Goal: Task Accomplishment & Management: Use online tool/utility

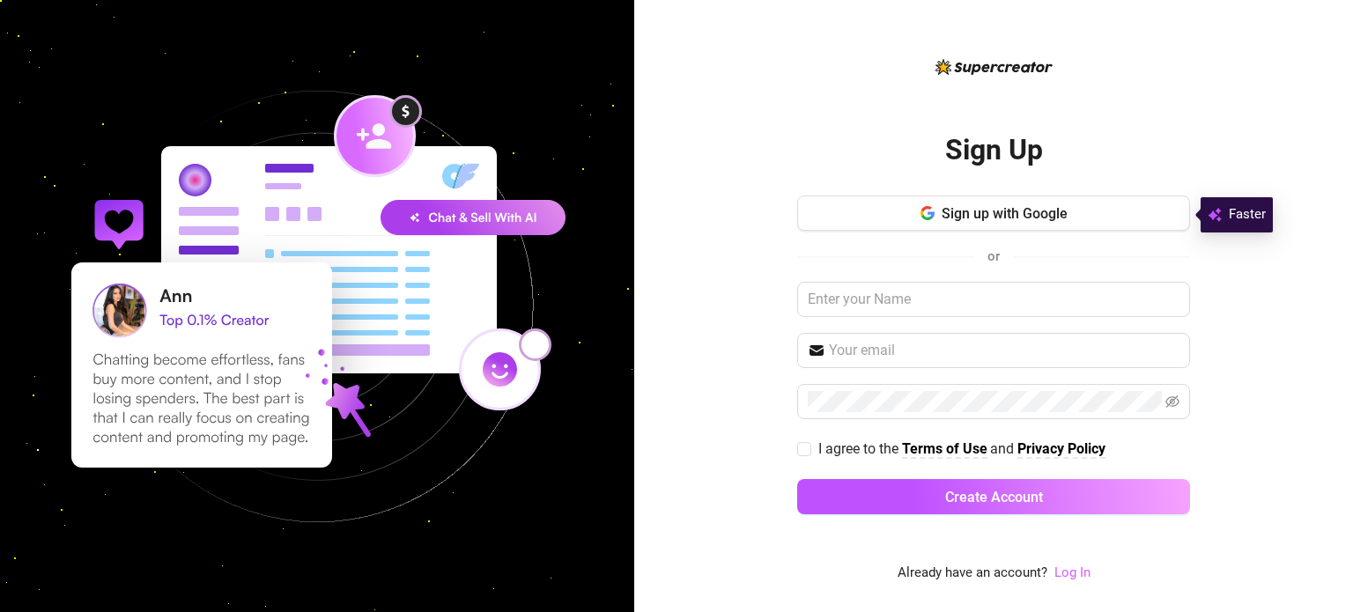
click at [1062, 574] on link "Log In" at bounding box center [1073, 573] width 36 height 16
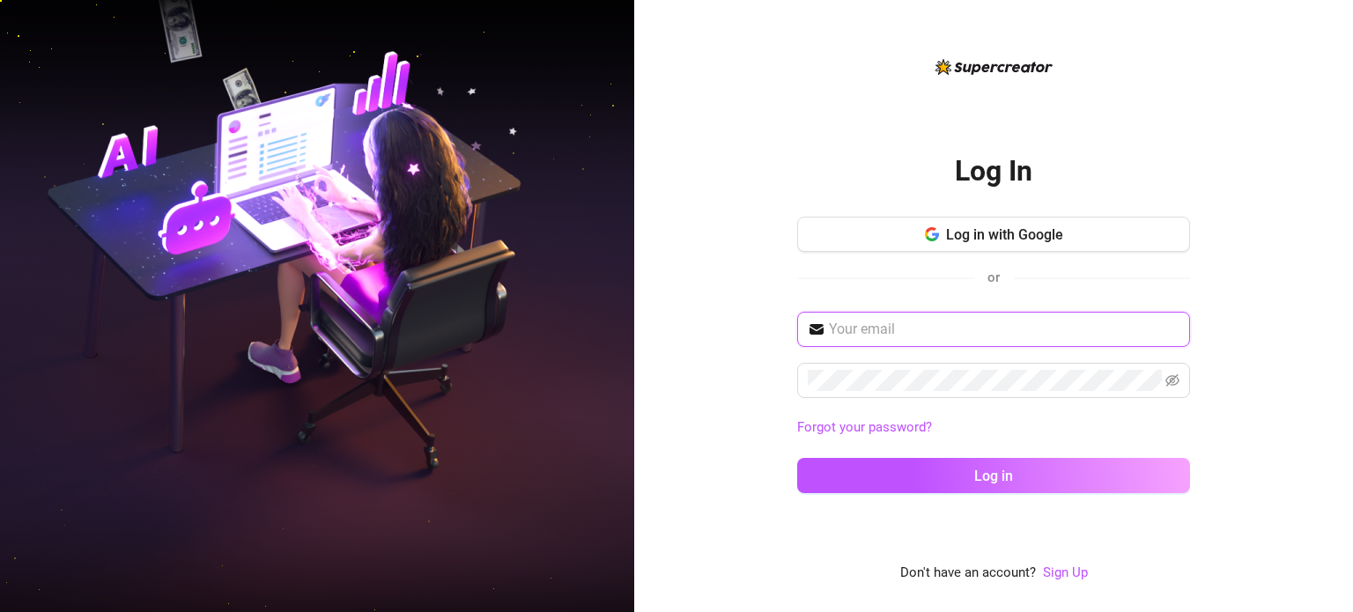
click at [877, 333] on input "text" at bounding box center [1004, 329] width 351 height 21
type input "[EMAIL_ADDRESS][DOMAIN_NAME]"
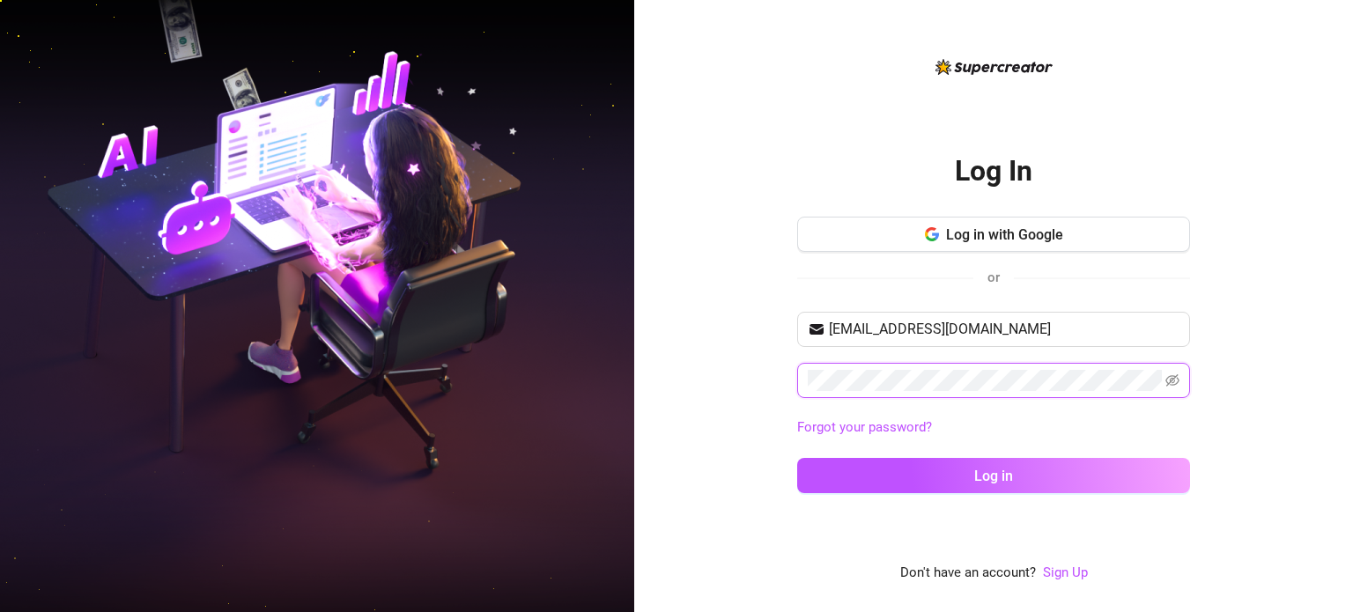
click at [1162, 370] on div at bounding box center [1162, 370] width 0 height 0
click at [1176, 372] on span at bounding box center [1173, 380] width 14 height 21
click at [1176, 380] on icon "eye-invisible" at bounding box center [1173, 381] width 14 height 14
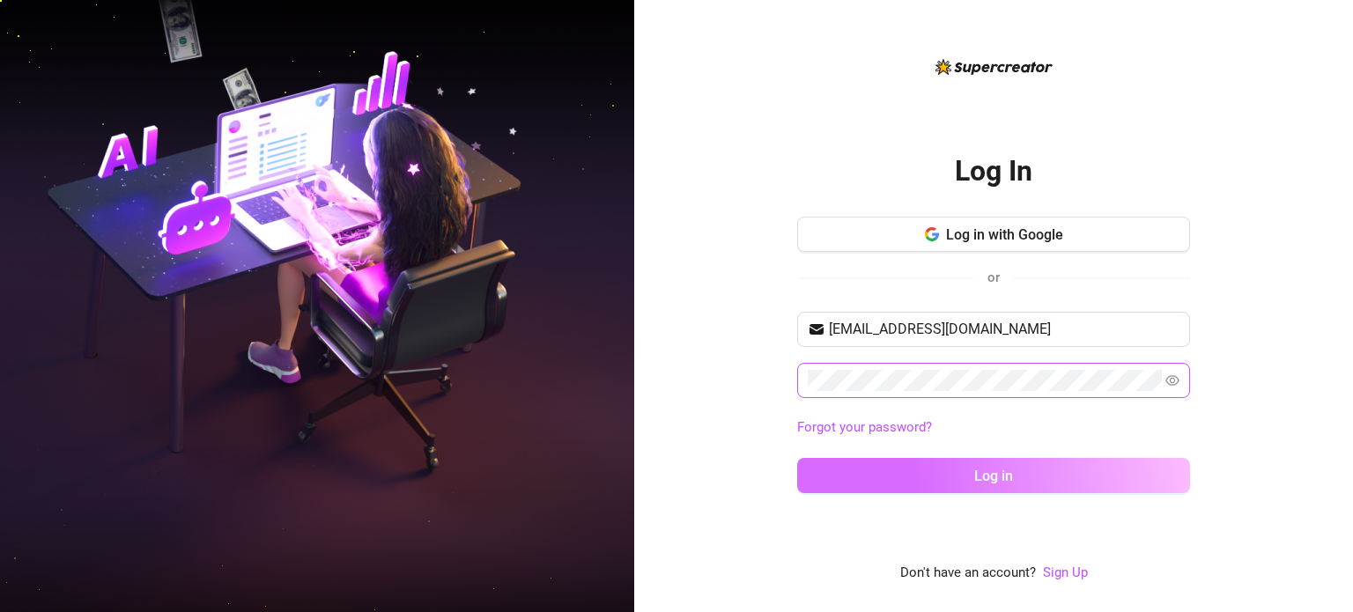
click at [997, 478] on span "Log in" at bounding box center [993, 476] width 39 height 17
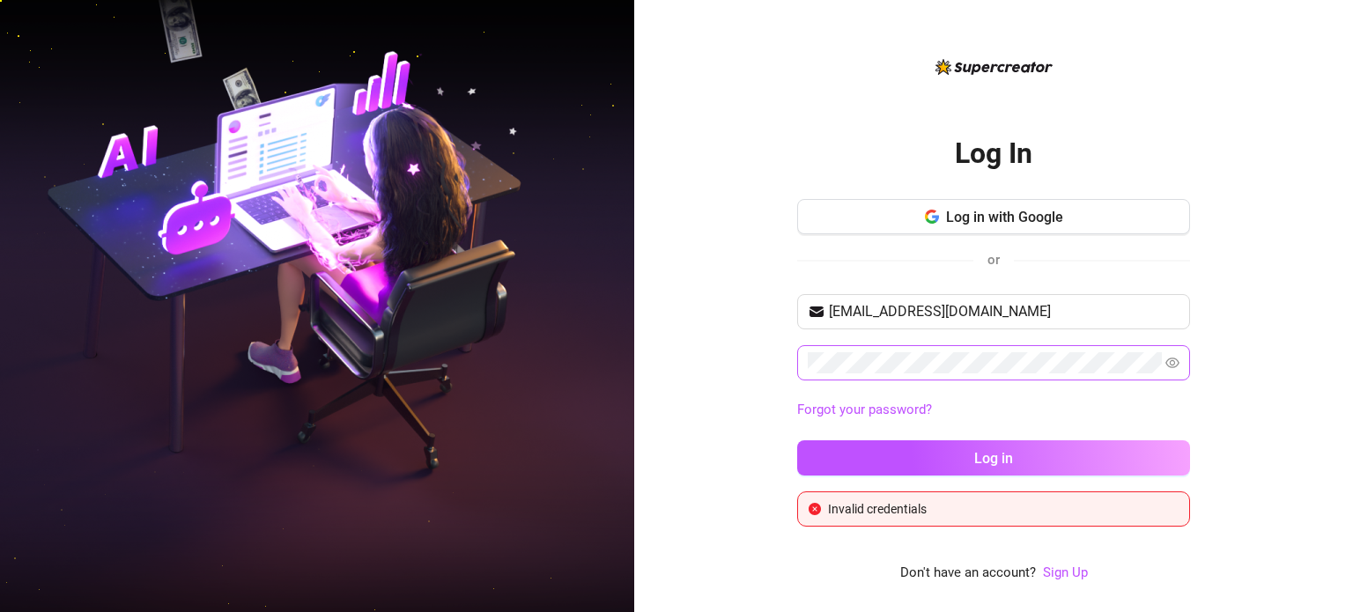
click at [870, 345] on span at bounding box center [993, 362] width 393 height 35
click at [797, 441] on button "Log in" at bounding box center [993, 458] width 393 height 35
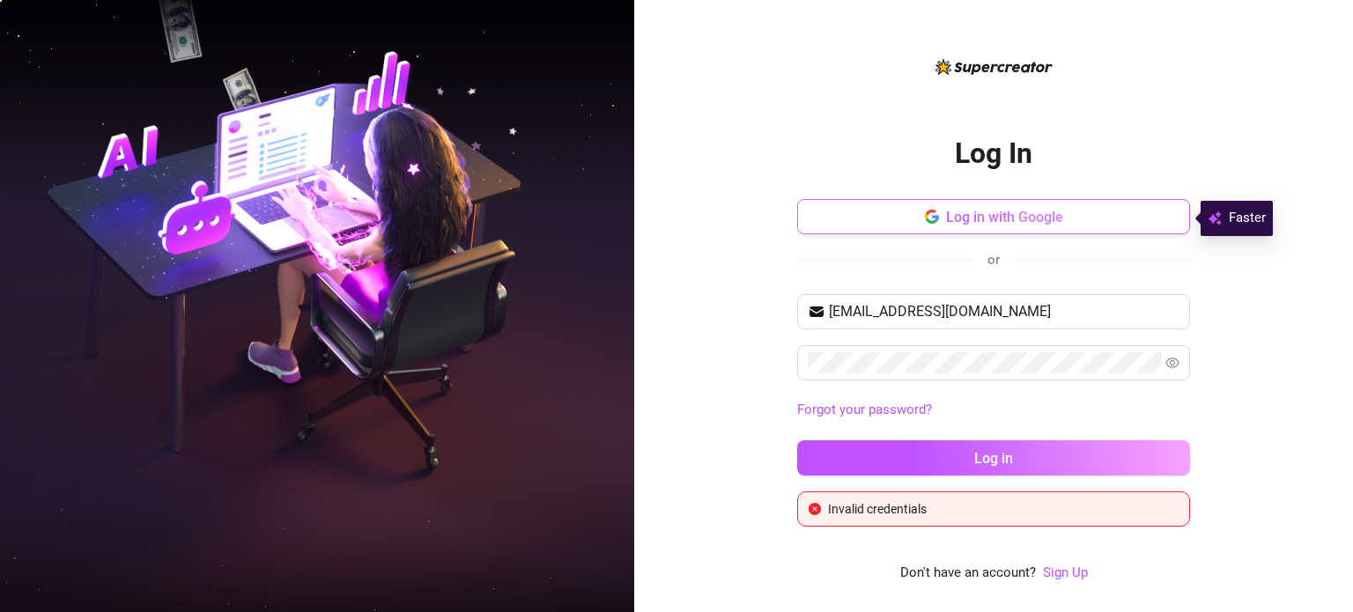
click at [1018, 215] on span "Log in with Google" at bounding box center [1004, 217] width 117 height 17
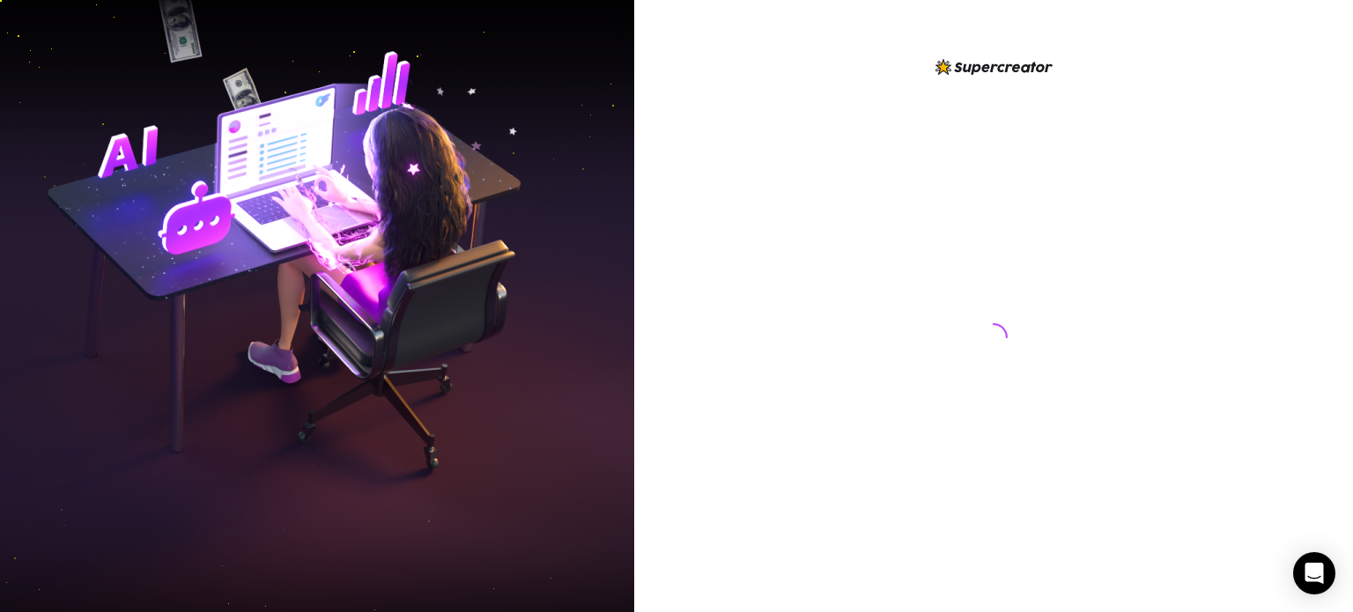
drag, startPoint x: 869, startPoint y: 226, endPoint x: 754, endPoint y: 455, distance: 255.3
click at [868, 228] on div at bounding box center [993, 320] width 393 height 528
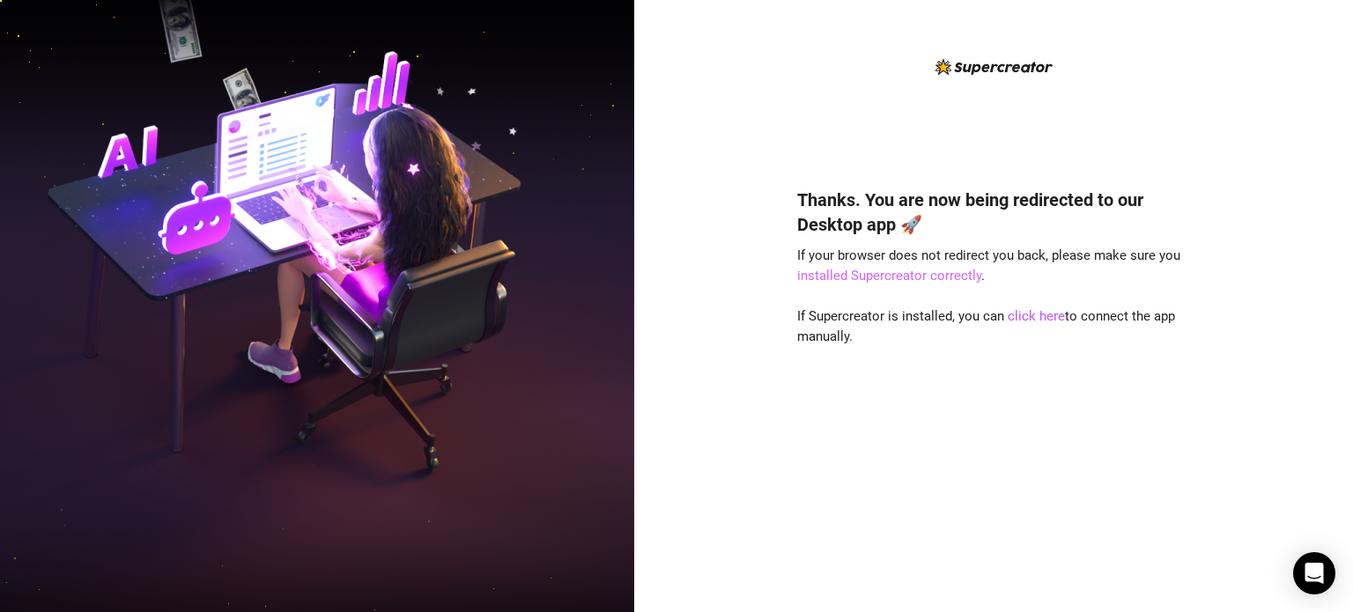
click at [863, 281] on link "installed Supercreator correctly" at bounding box center [889, 276] width 184 height 16
click at [1029, 320] on link "click here" at bounding box center [1036, 316] width 57 height 16
